Goal: Information Seeking & Learning: Find specific fact

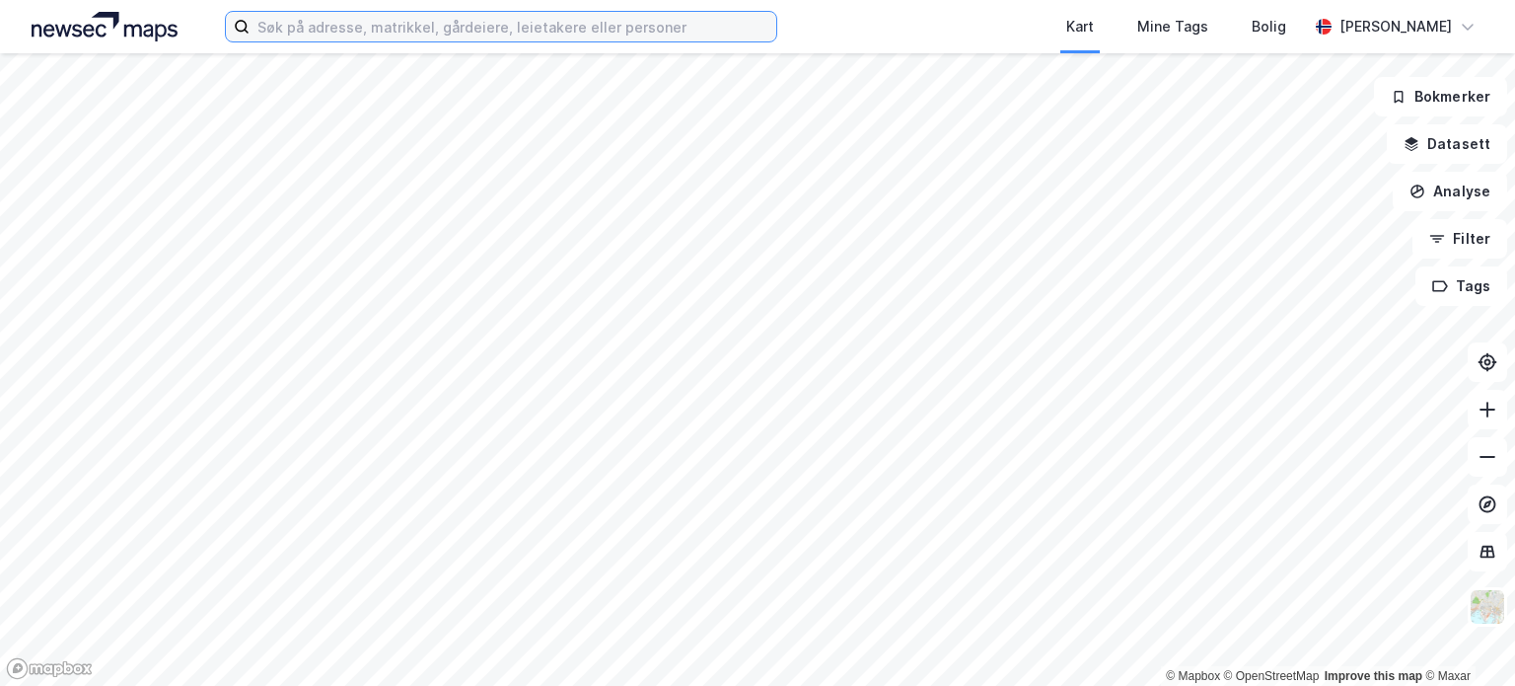
click at [284, 19] on input at bounding box center [513, 27] width 527 height 30
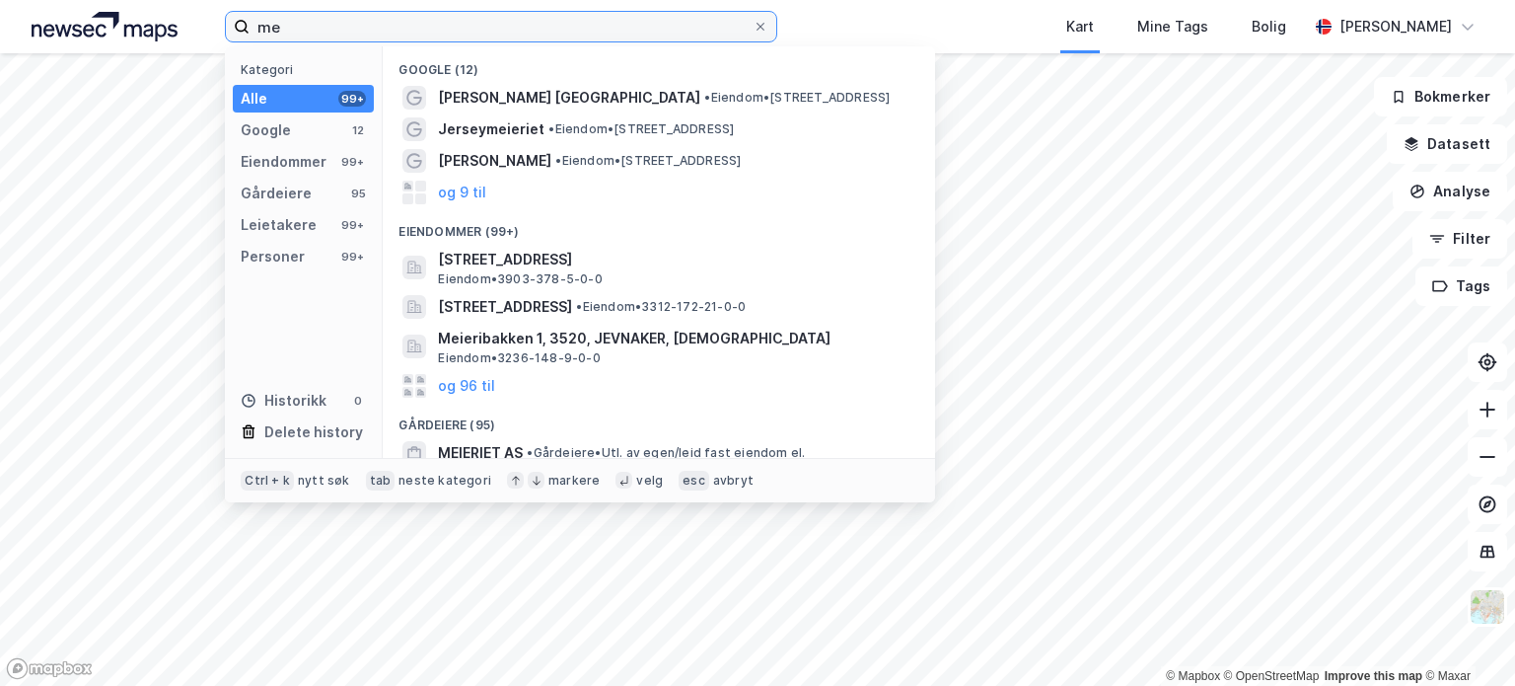
type input "m"
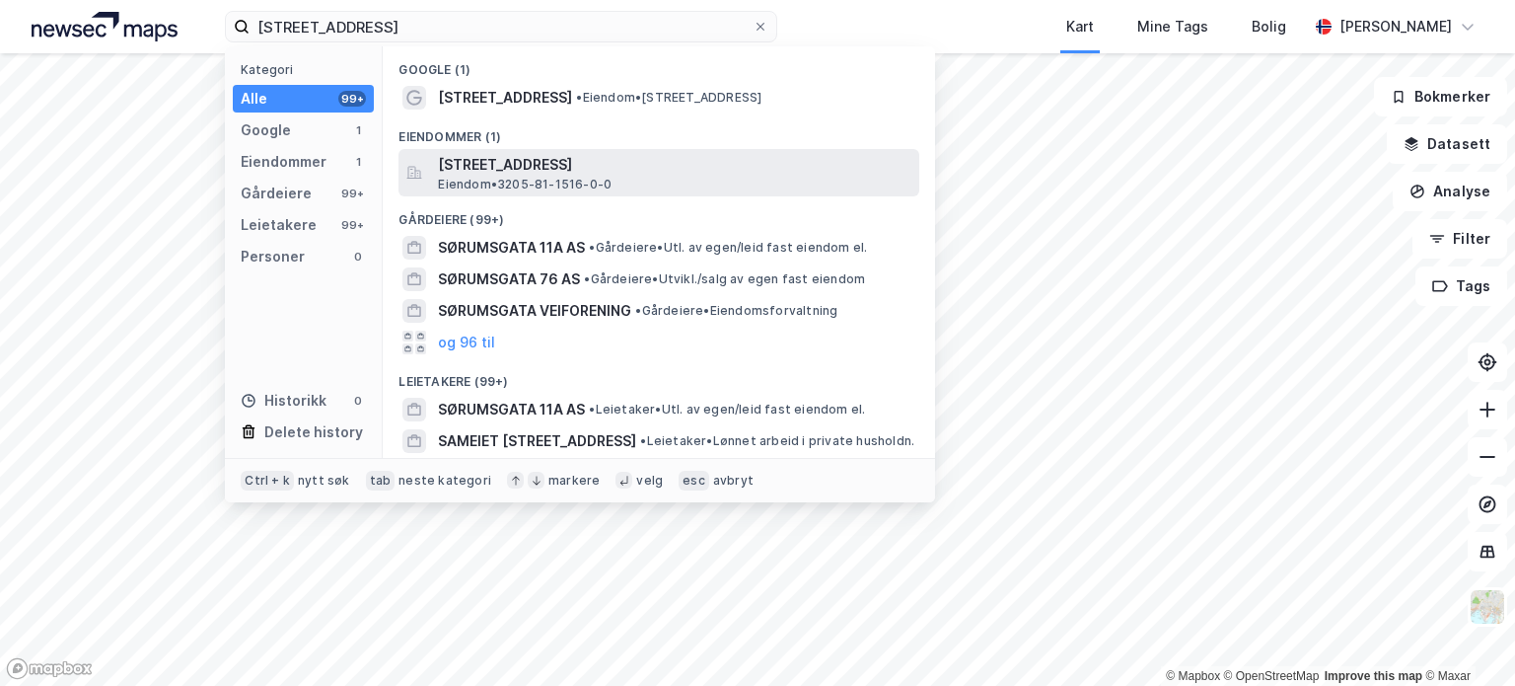
click at [518, 161] on span "Sørumsgata 11A, 2000, LILLESTRØM, LILLESTRØM" at bounding box center [675, 165] width 474 height 24
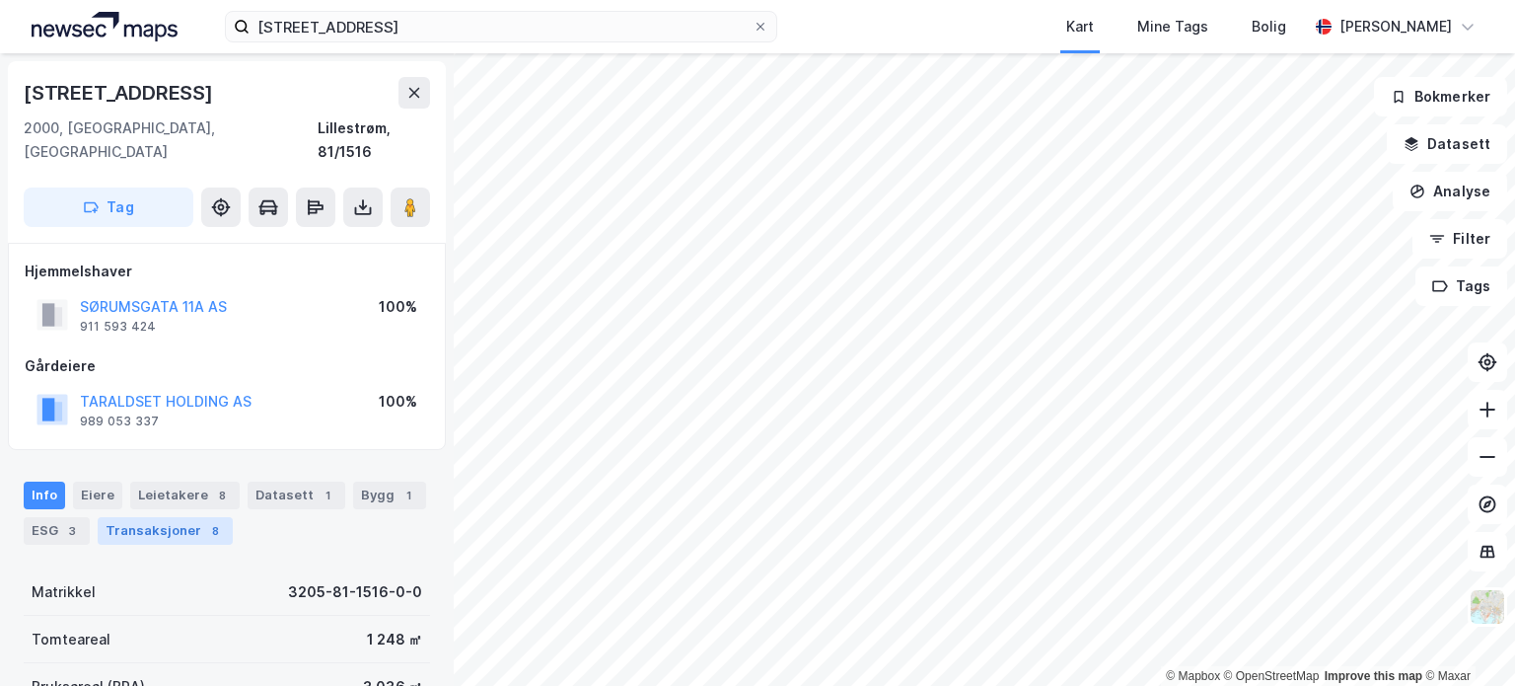
click at [189, 517] on div "Transaksjoner 8" at bounding box center [165, 531] width 135 height 28
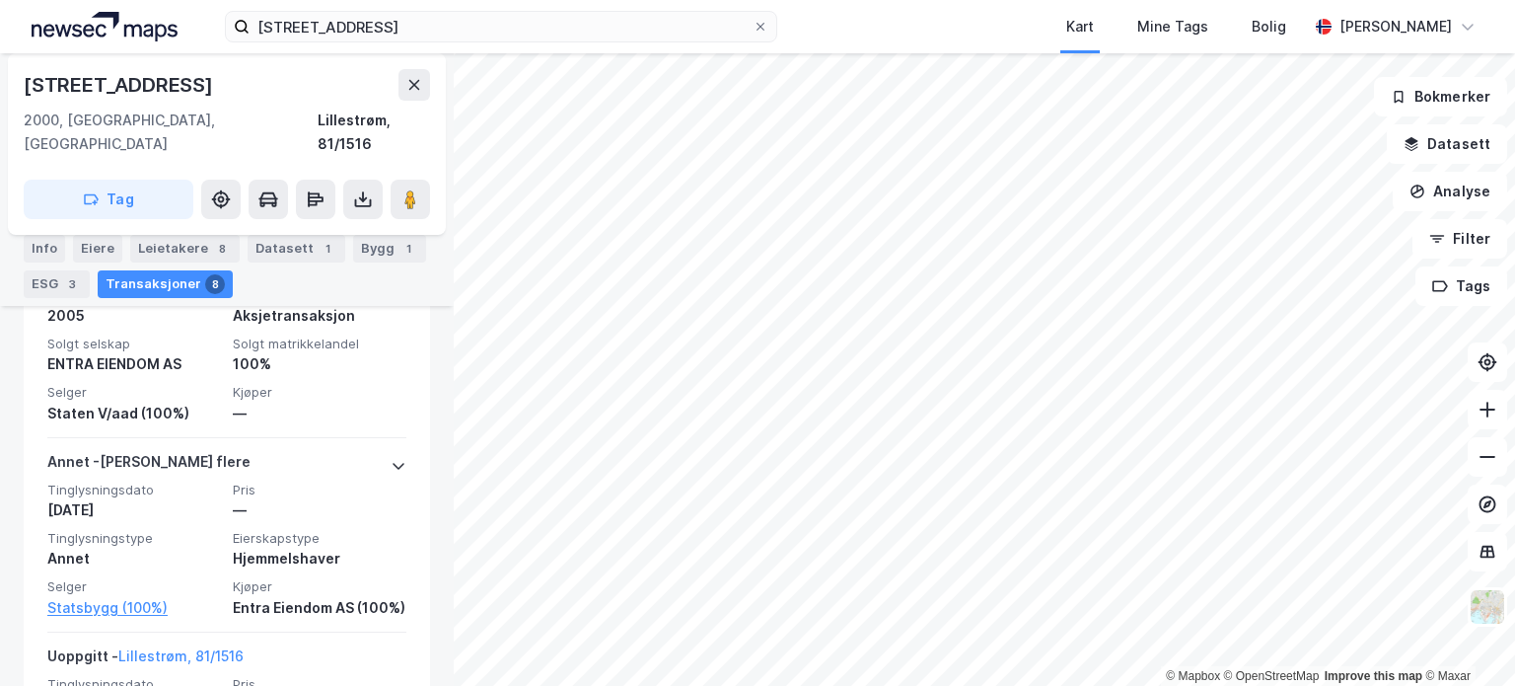
scroll to position [2159, 0]
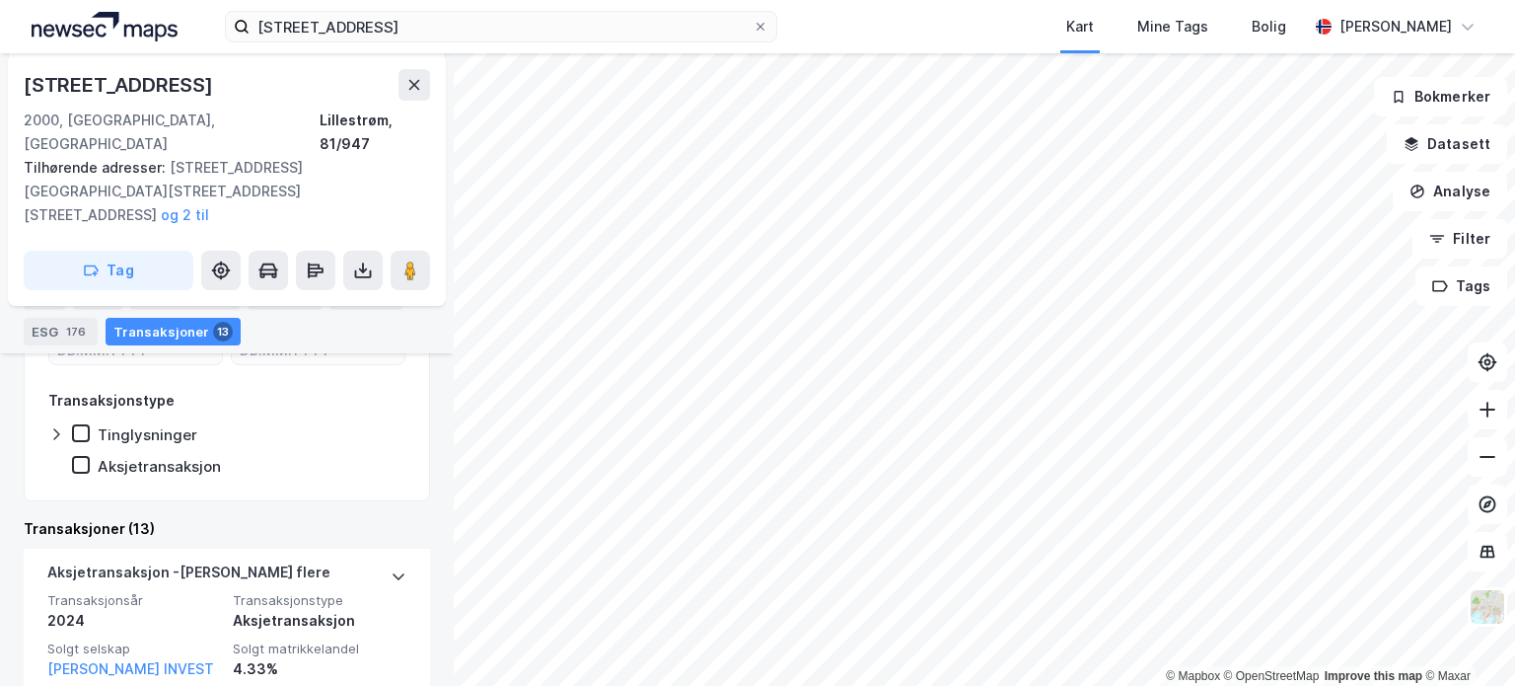
scroll to position [639, 0]
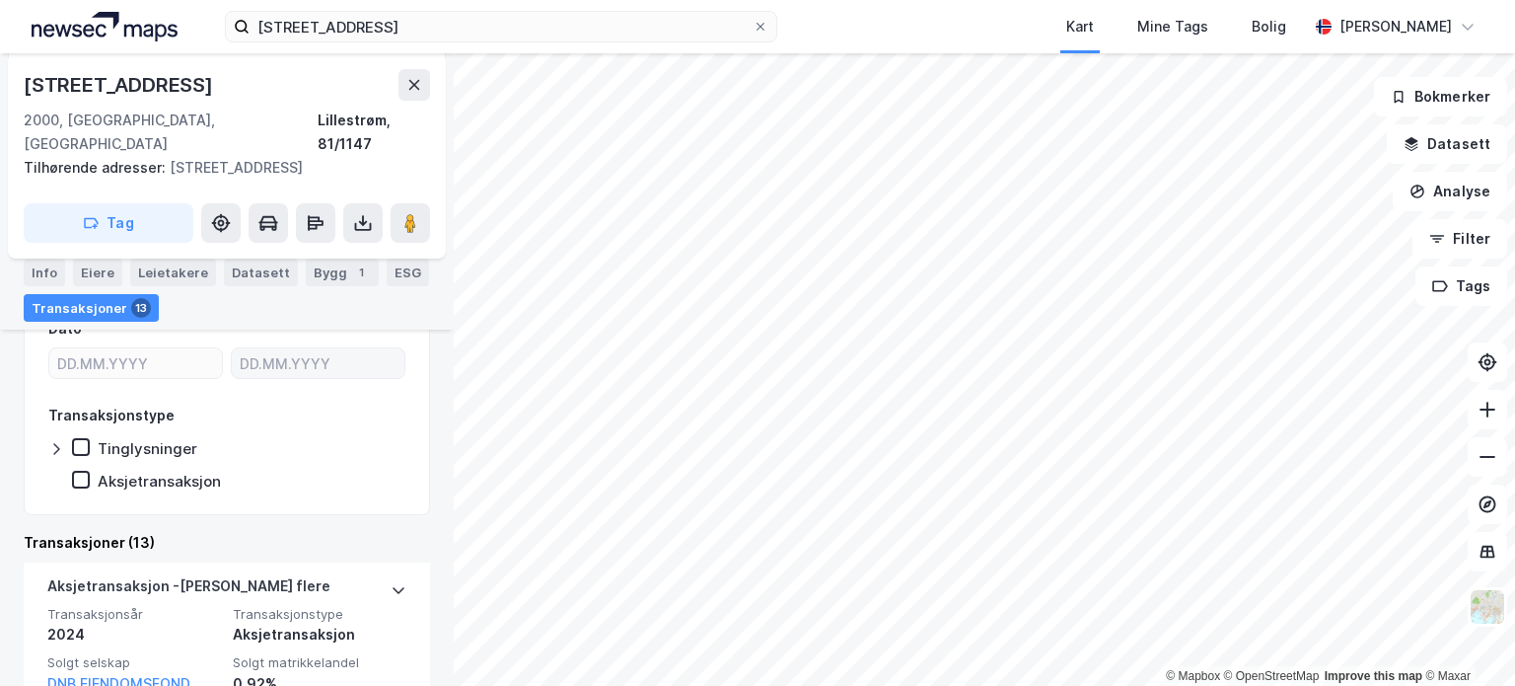
scroll to position [373, 0]
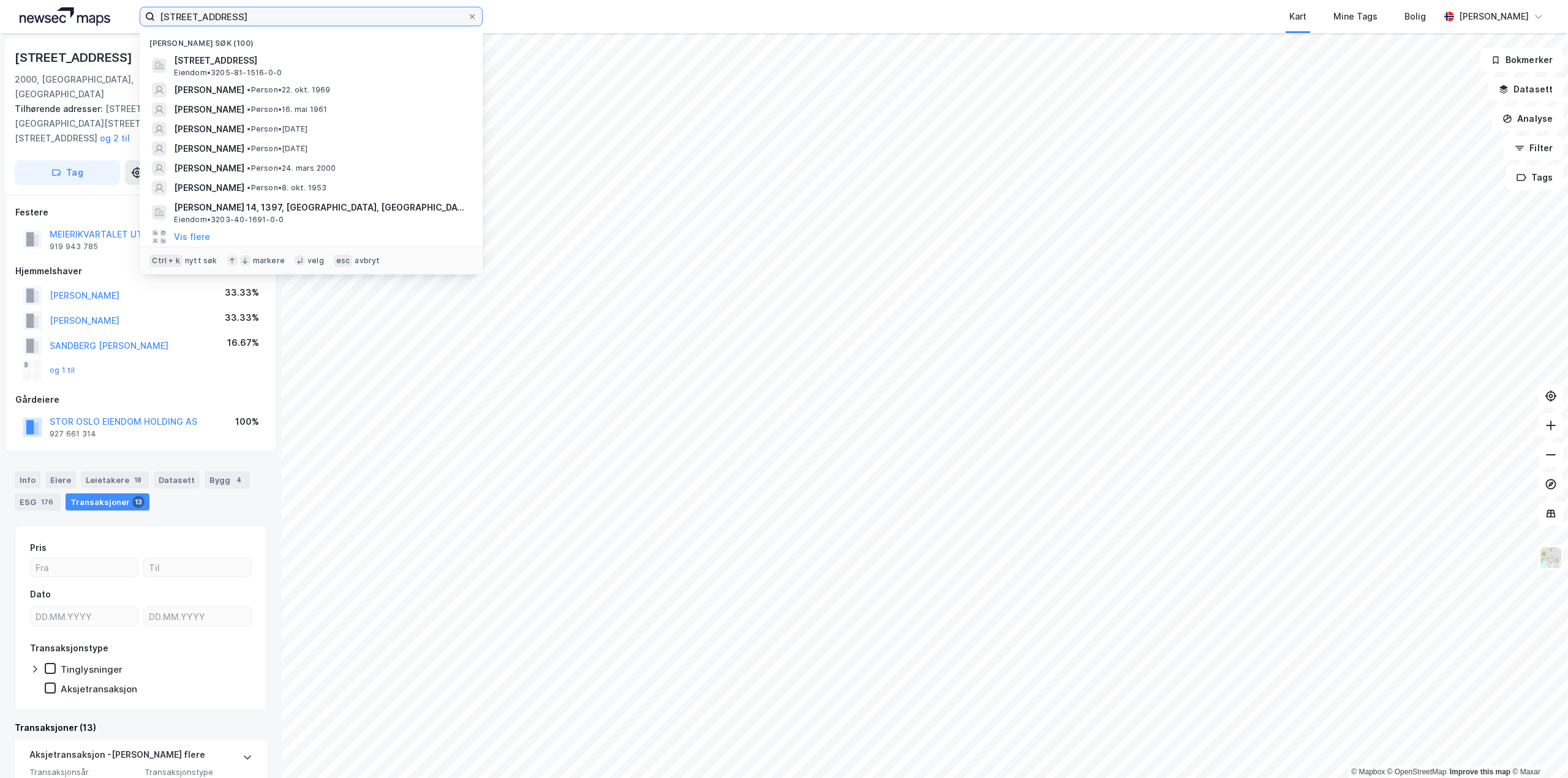
drag, startPoint x: 275, startPoint y: 19, endPoint x: 25, endPoint y: 21, distance: 250.0
click at [25, 21] on div "sørumsgata 11a Nylige søk (100) Sørumsgata 11A, 2000, LILLESTRØM, LILLESTRØM Ei…" at bounding box center [784, 16] width 1568 height 33
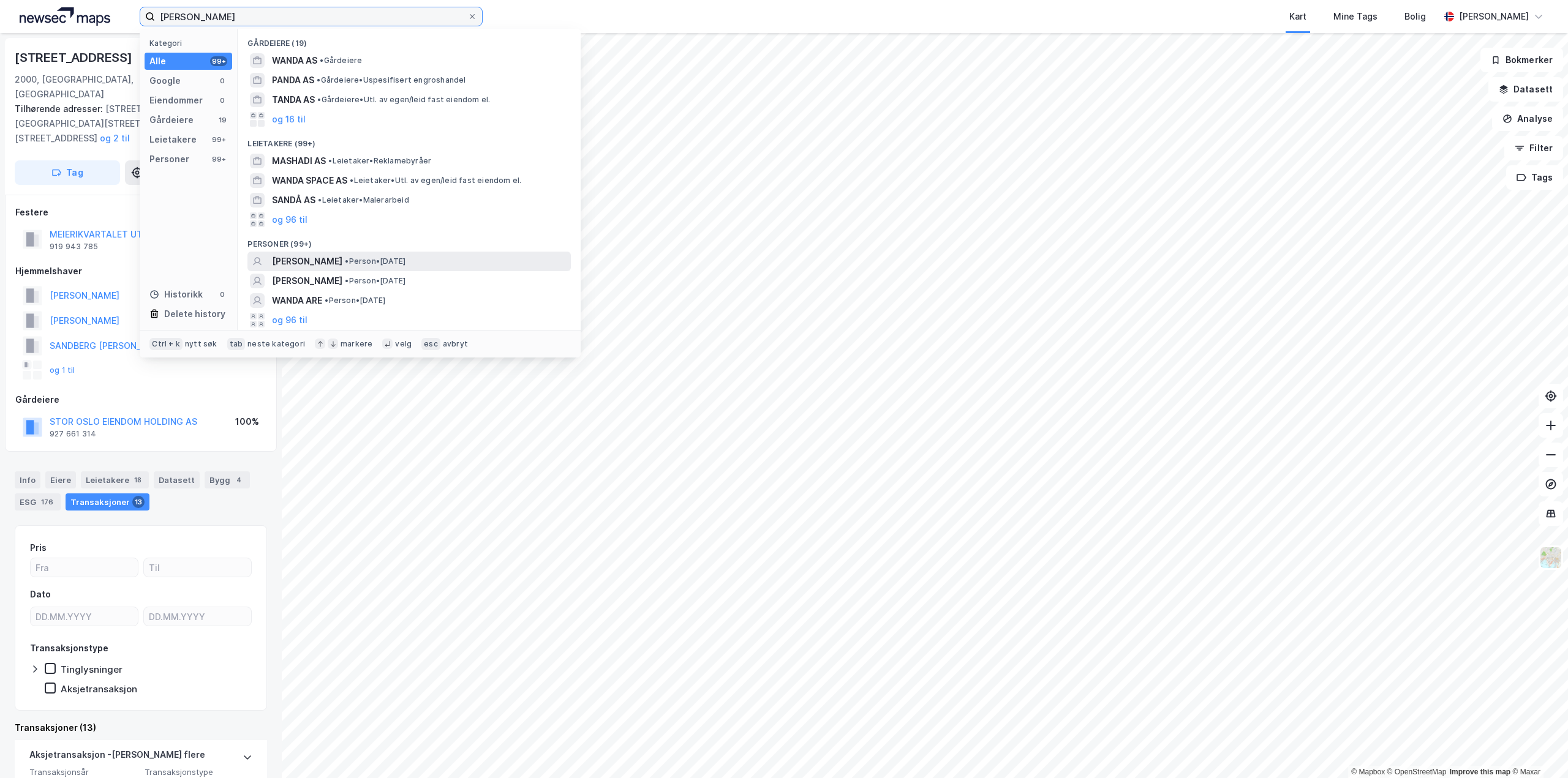
type input "wanda mashidi"
click at [329, 264] on span "WANDA MASHADI" at bounding box center [307, 261] width 70 height 15
